Goal: Transaction & Acquisition: Purchase product/service

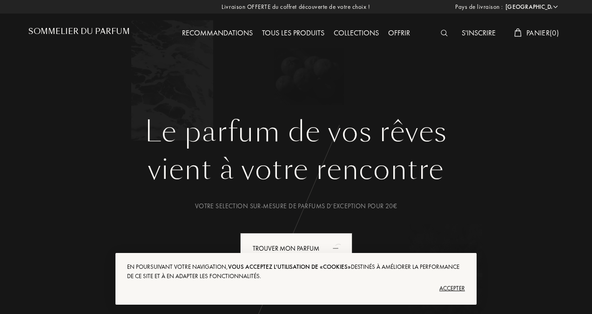
select select "FR"
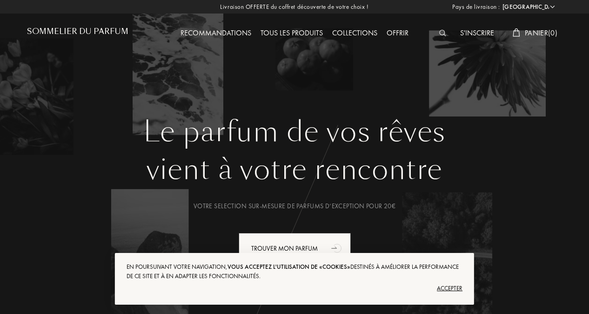
click at [439, 32] on img at bounding box center [442, 33] width 7 height 7
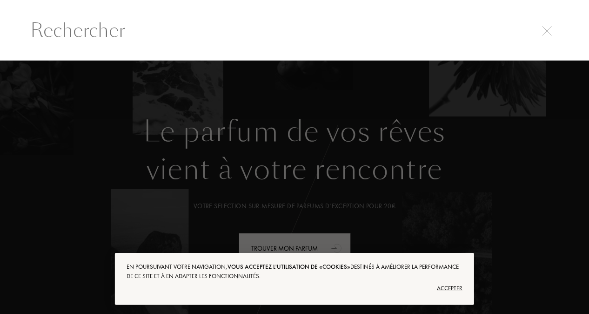
scroll to position [0, 0]
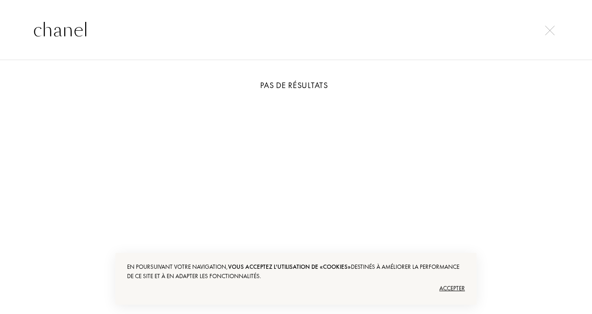
type input "chanel"
click at [455, 290] on div "Accepter" at bounding box center [296, 288] width 338 height 15
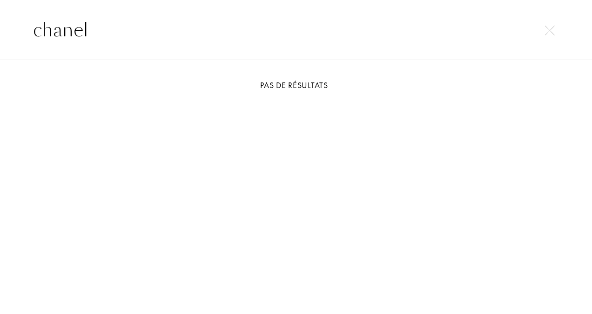
click at [549, 32] on img at bounding box center [550, 31] width 10 height 10
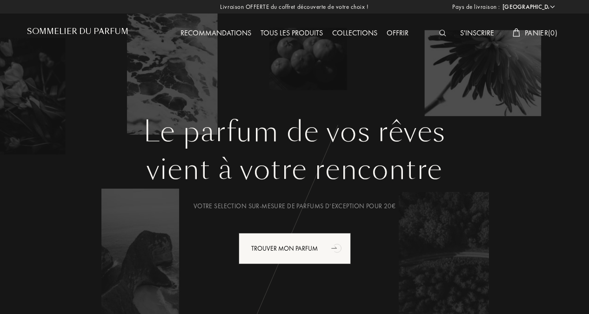
click at [313, 28] on div "Tous les produits" at bounding box center [292, 33] width 72 height 12
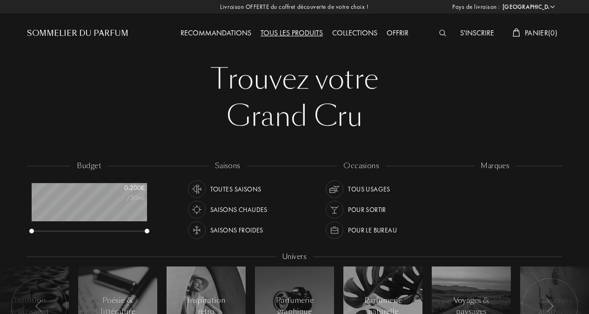
select select "FR"
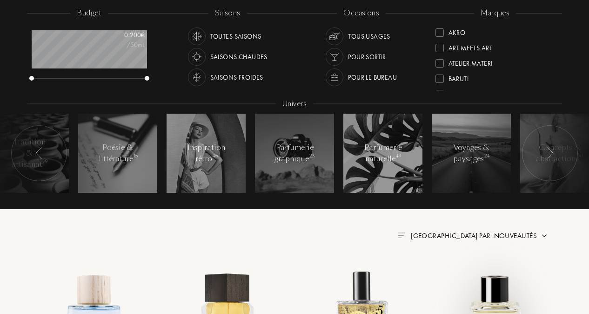
scroll to position [149, 0]
